Goal: Task Accomplishment & Management: Manage account settings

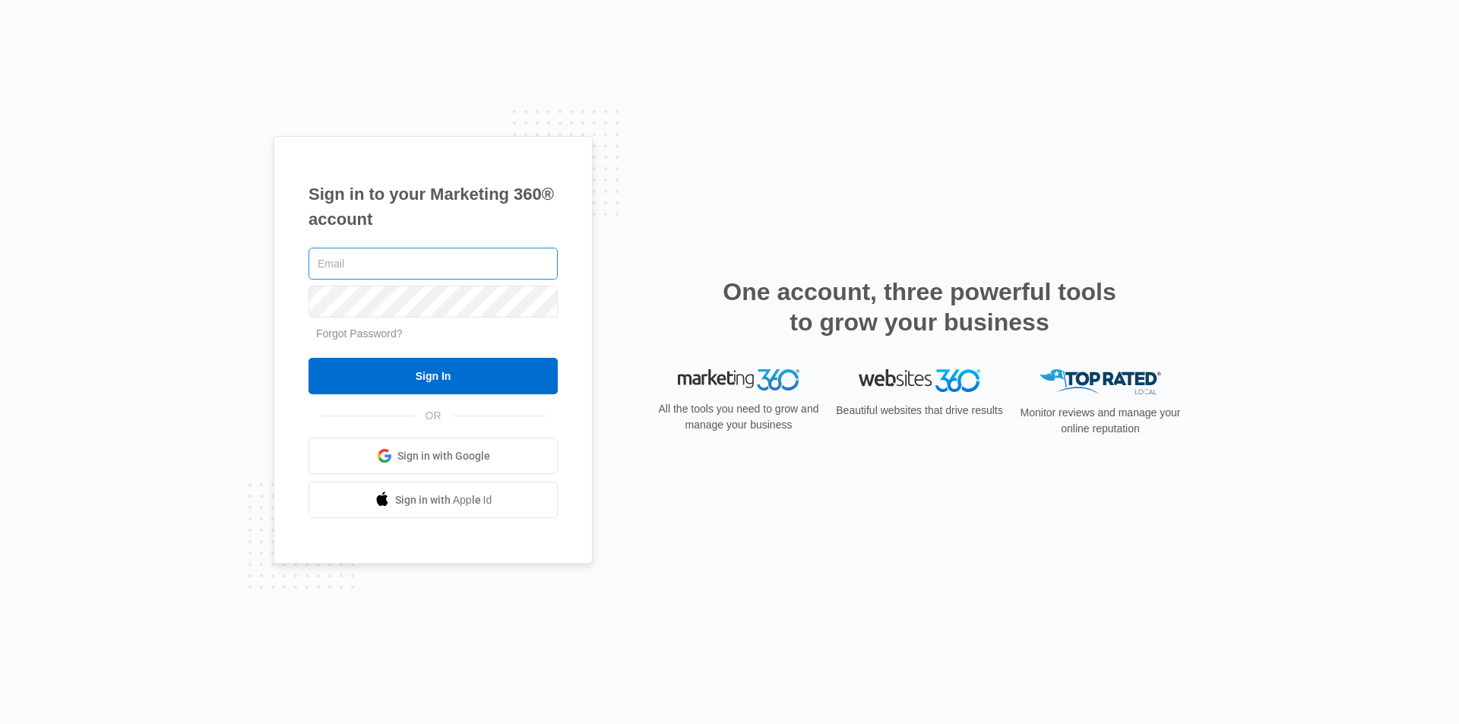
click at [455, 267] on input "text" at bounding box center [433, 264] width 249 height 32
type input "caseyc@chli"
click at [309, 358] on input "Sign In" at bounding box center [433, 376] width 249 height 36
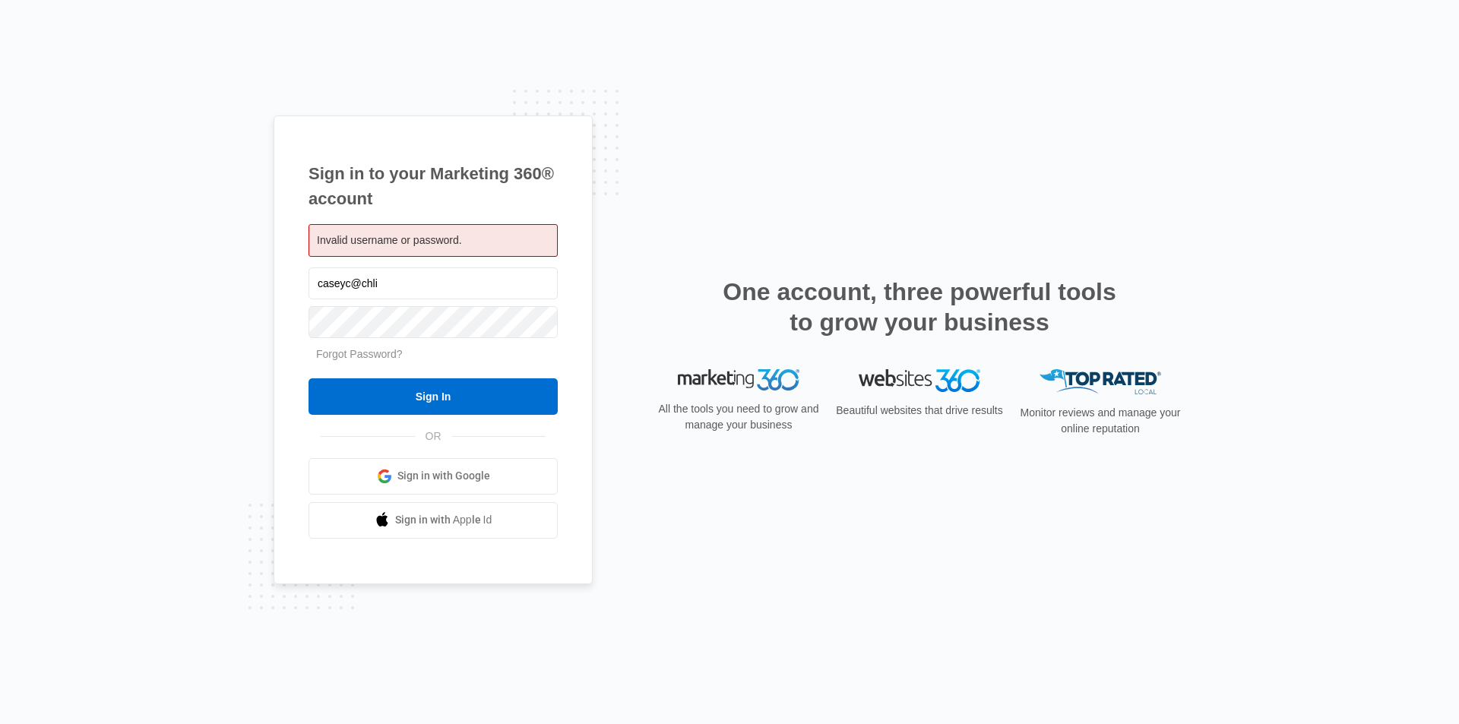
click at [383, 278] on input "caseyc@chli" at bounding box center [433, 284] width 249 height 32
type input "caseyc@chli.biz"
click at [441, 399] on input "Sign In" at bounding box center [433, 396] width 249 height 36
click at [425, 395] on input "Sign In" at bounding box center [433, 396] width 249 height 36
click at [385, 353] on link "Forgot Password?" at bounding box center [359, 354] width 87 height 12
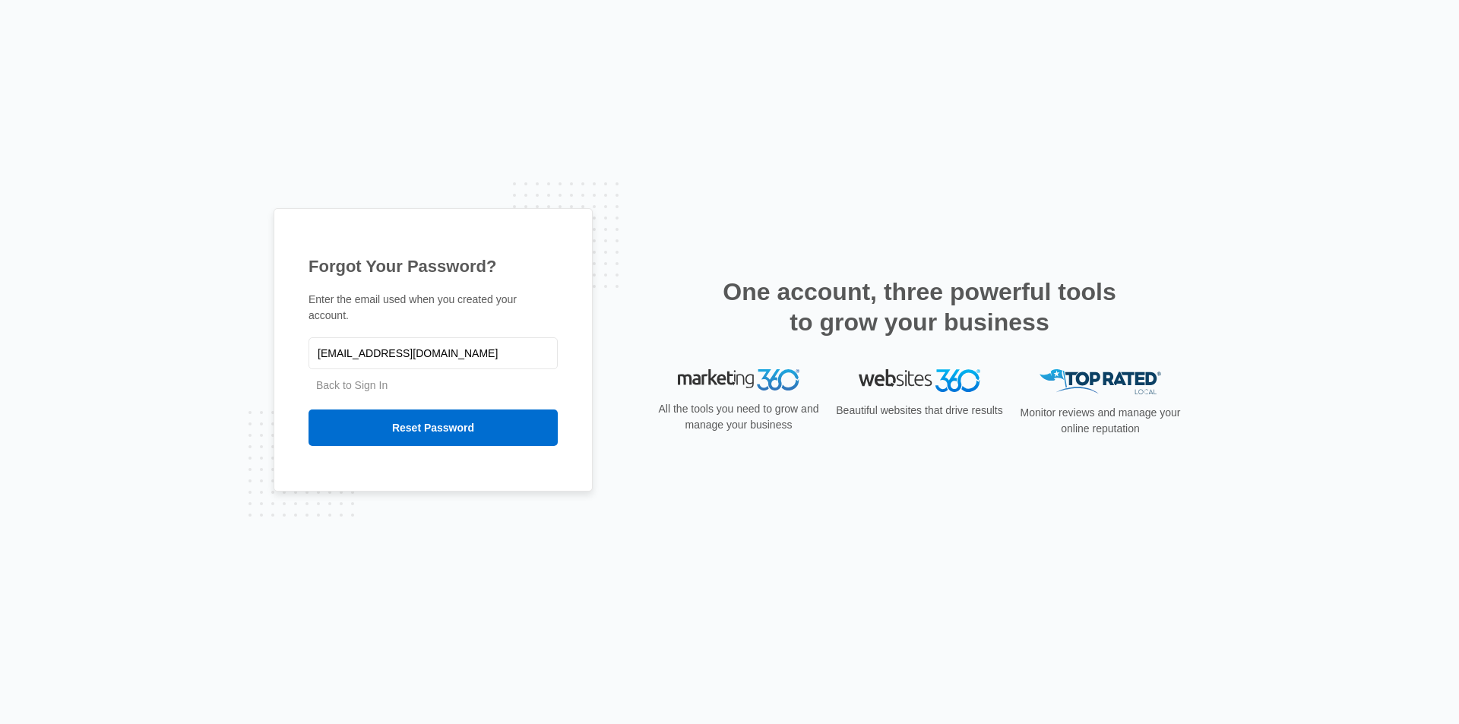
click at [803, 162] on div "Forgot Your Password? Enter the email used when you created your account. [EMAI…" at bounding box center [729, 362] width 1459 height 724
click at [391, 353] on input "[EMAIL_ADDRESS][DOMAIN_NAME]" at bounding box center [433, 353] width 249 height 32
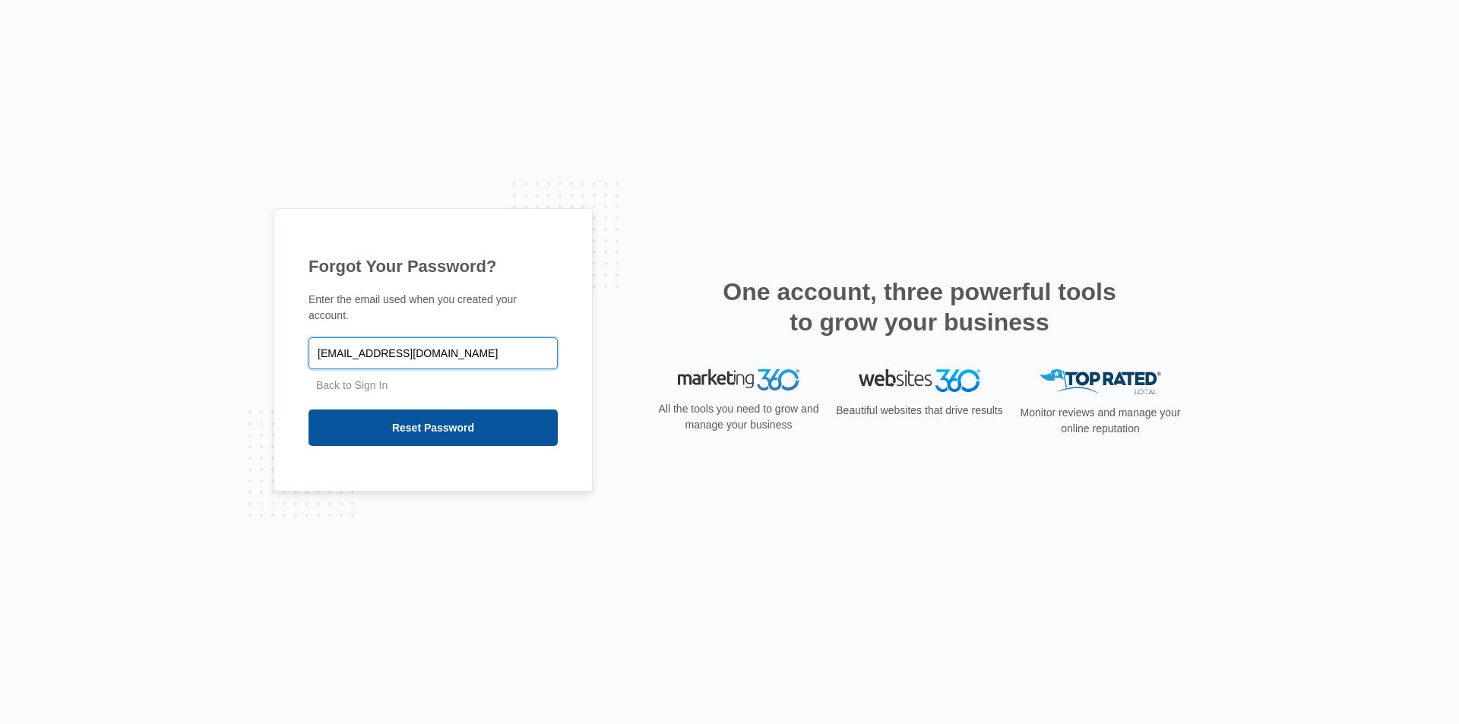
type input "[EMAIL_ADDRESS][DOMAIN_NAME]"
click at [417, 415] on input "Reset Password" at bounding box center [433, 428] width 249 height 36
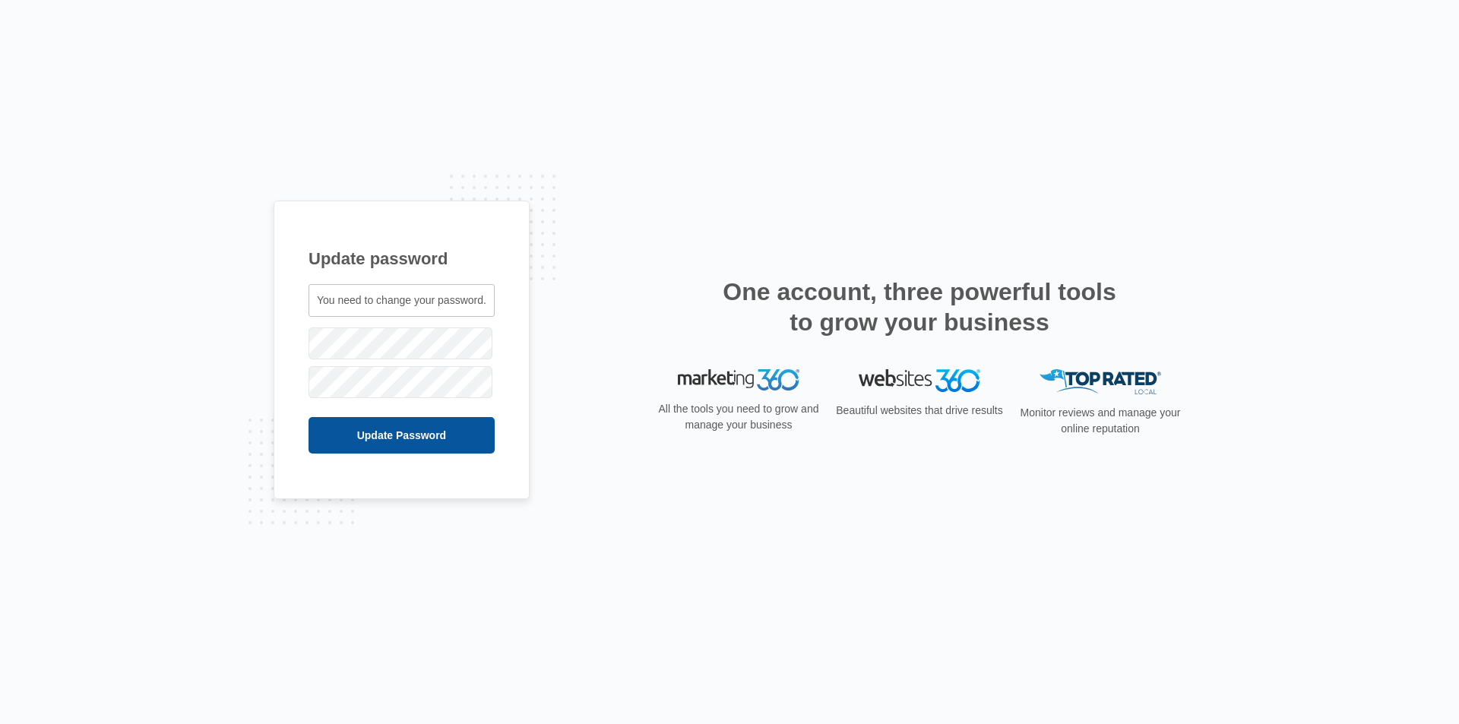
click at [394, 425] on input "Update Password" at bounding box center [402, 435] width 186 height 36
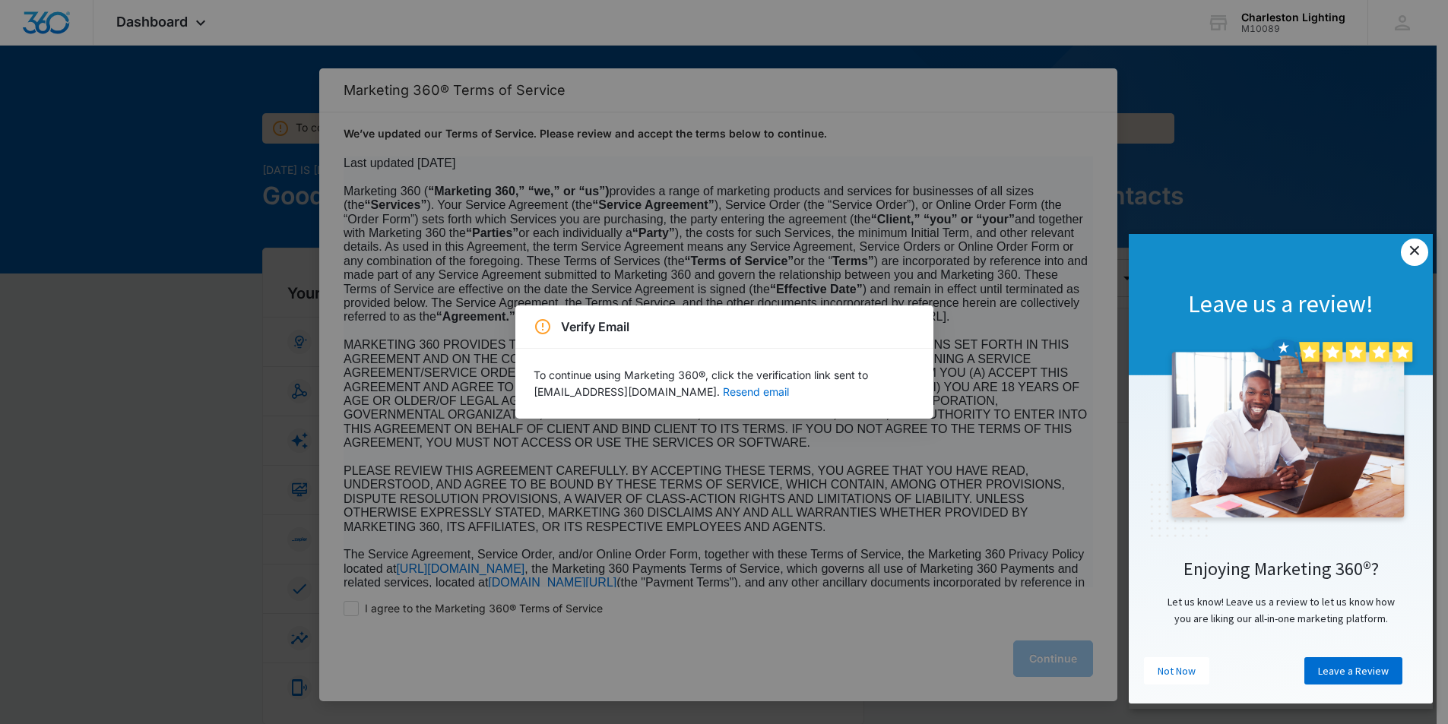
click at [1414, 249] on link "×" at bounding box center [1414, 252] width 27 height 27
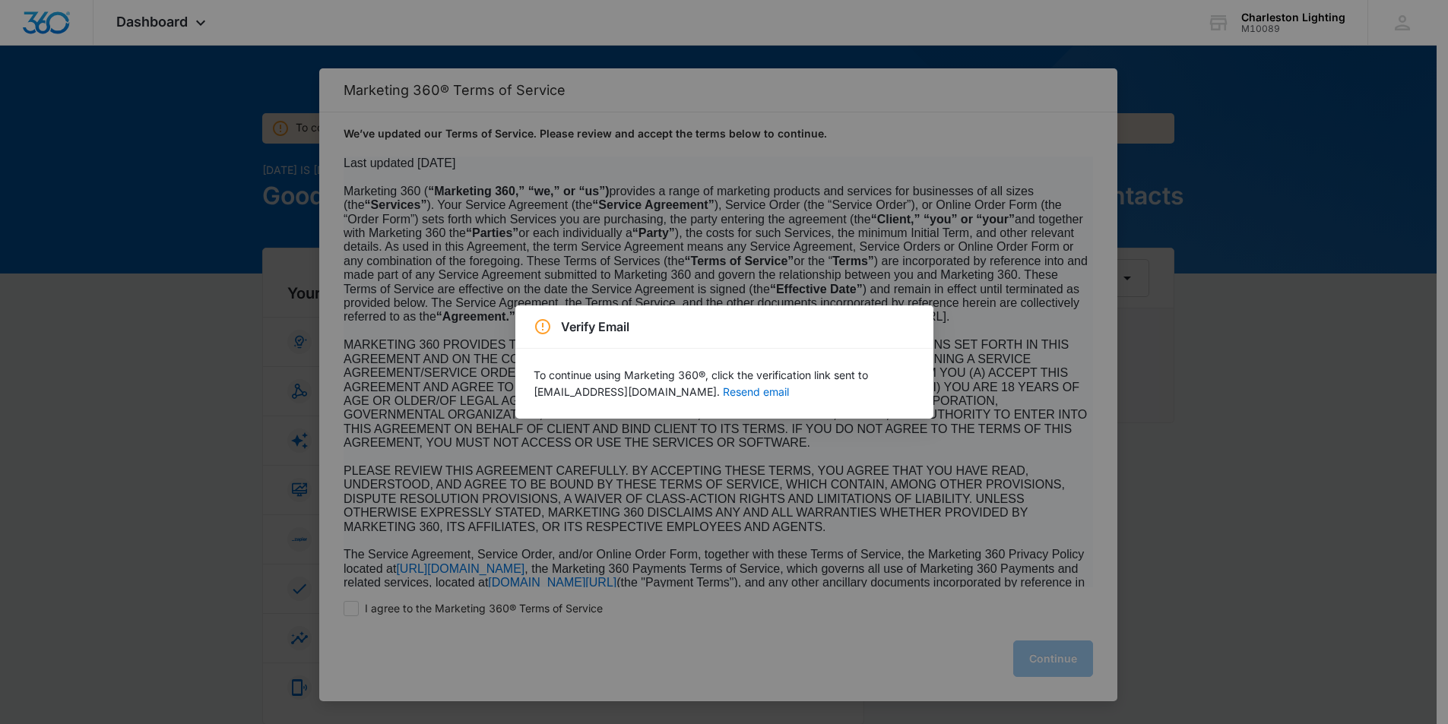
click at [873, 650] on div "Verify Email To continue using Marketing 360®, click the verification link sent…" at bounding box center [724, 362] width 1448 height 724
click at [1000, 588] on div "Verify Email To continue using Marketing 360®, click the verification link sent…" at bounding box center [724, 362] width 1448 height 724
click at [723, 392] on button "Resend email" at bounding box center [756, 392] width 66 height 11
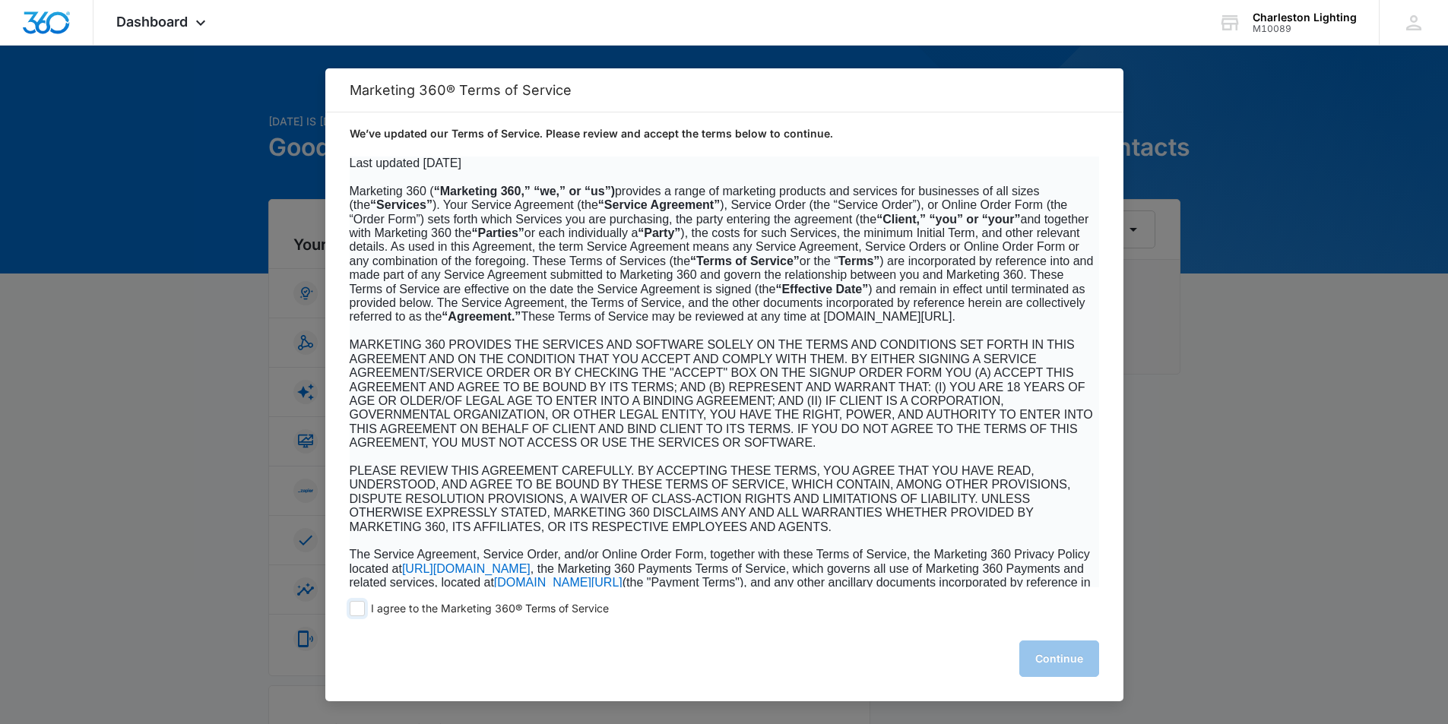
click at [354, 603] on span at bounding box center [357, 608] width 15 height 15
click at [354, 603] on input "I agree to the Marketing 360® Terms of Service" at bounding box center [357, 608] width 15 height 15
checkbox input "true"
click at [1076, 667] on button "Continue" at bounding box center [1059, 659] width 80 height 36
